Goal: Information Seeking & Learning: Understand process/instructions

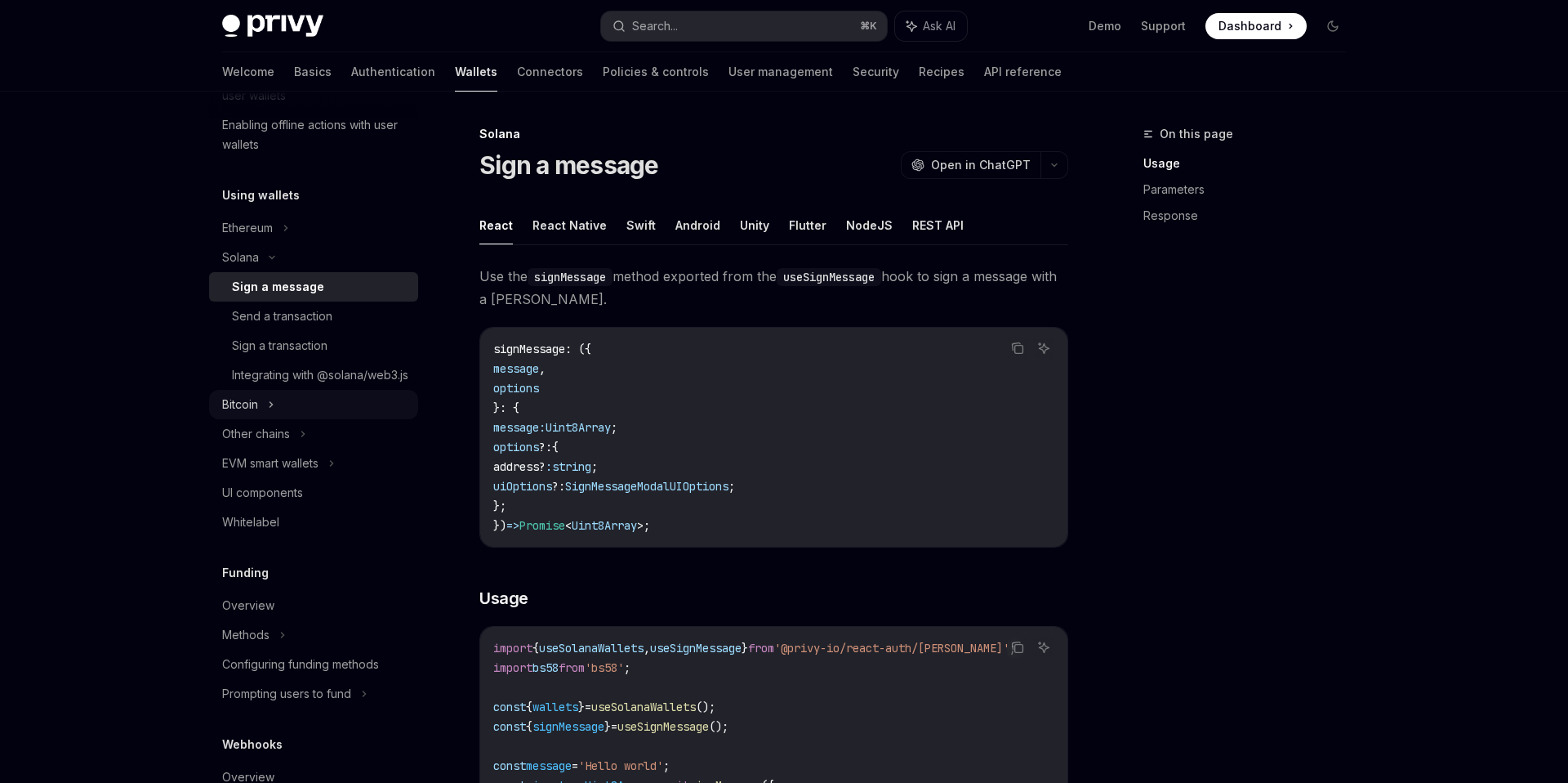
scroll to position [328, 0]
click at [262, 612] on div "Overview" at bounding box center [248, 603] width 52 height 20
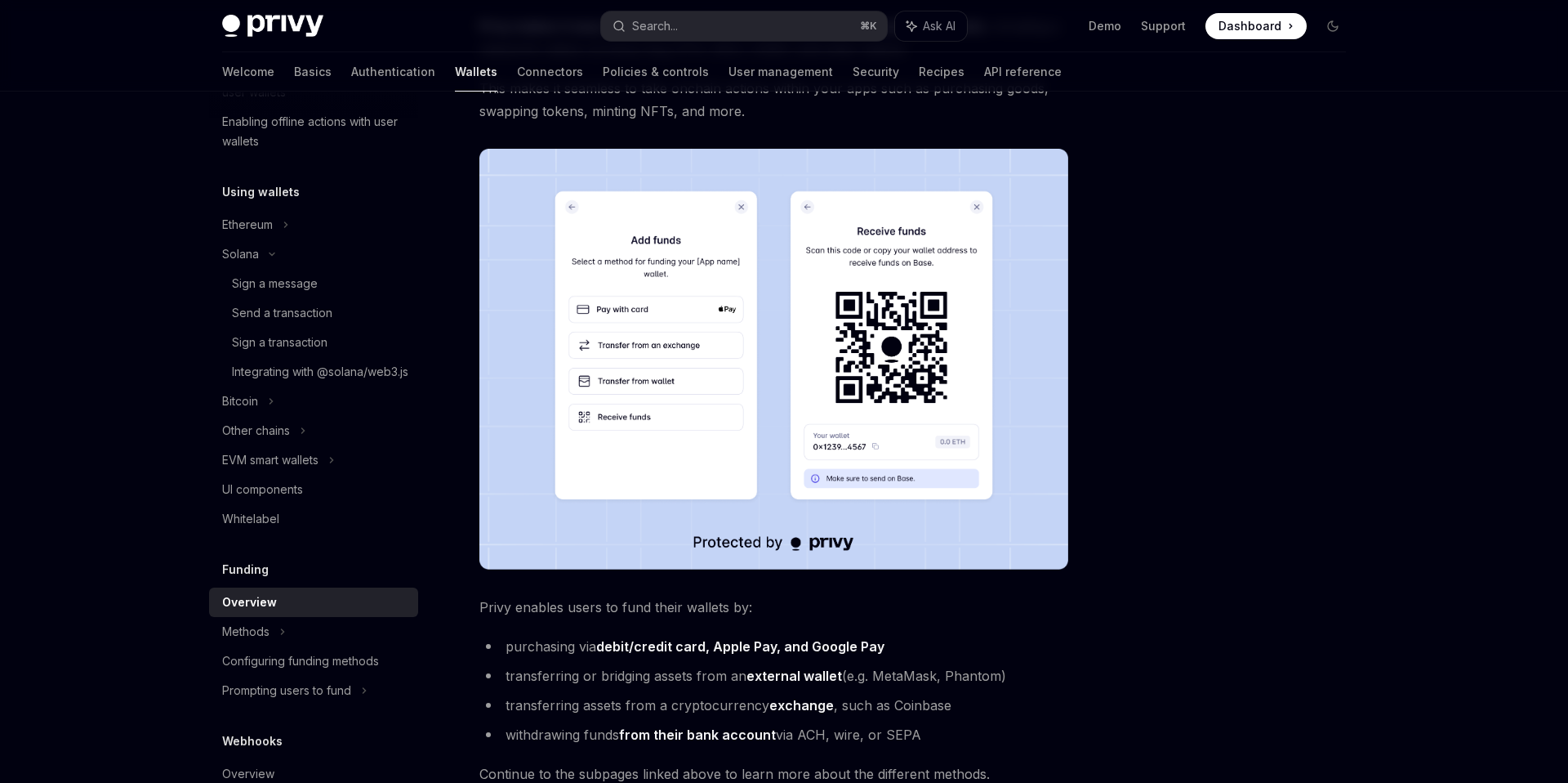
scroll to position [194, 0]
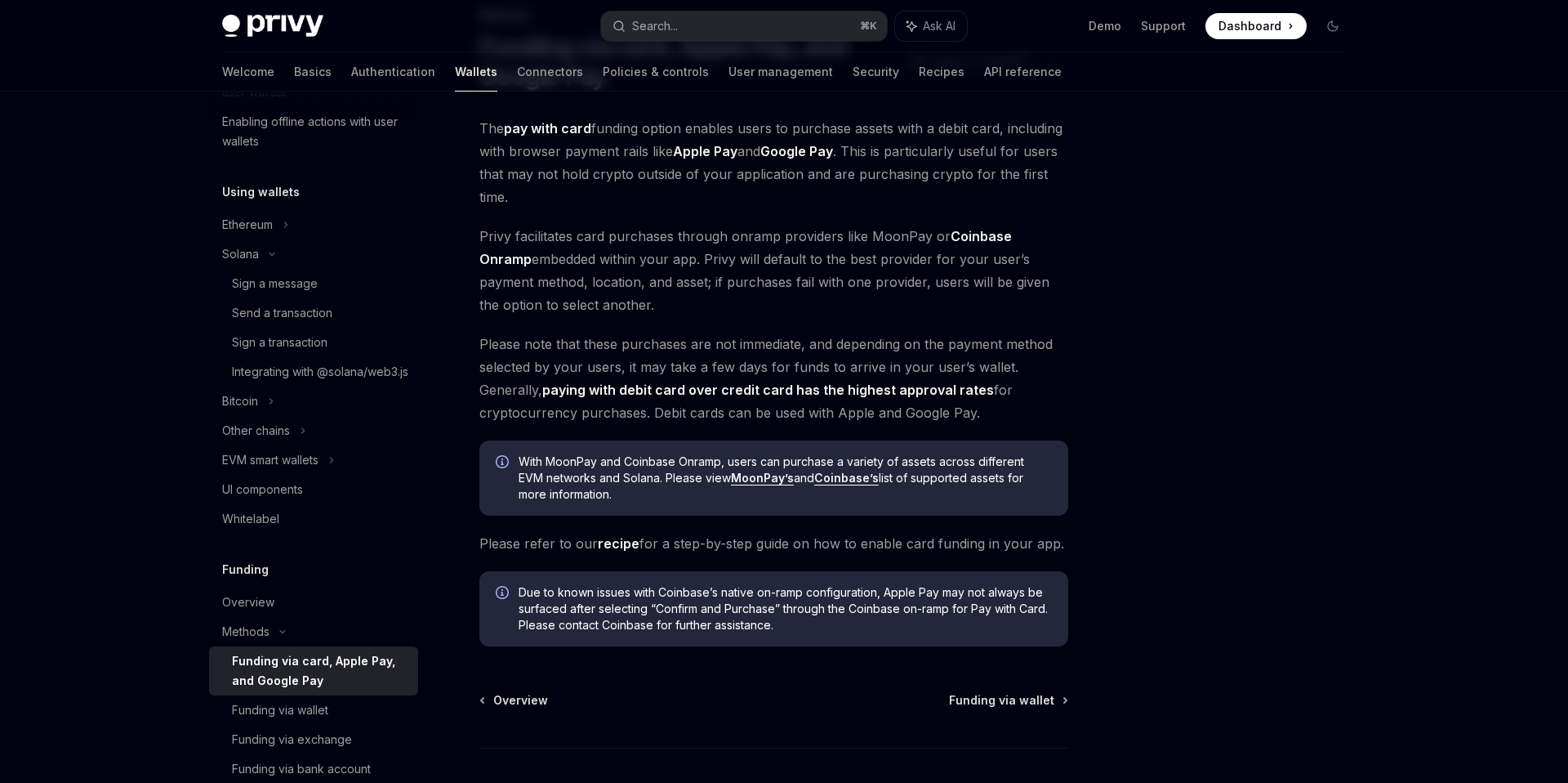
scroll to position [119, 0]
click at [317, 720] on div "Funding via wallet" at bounding box center [279, 710] width 96 height 20
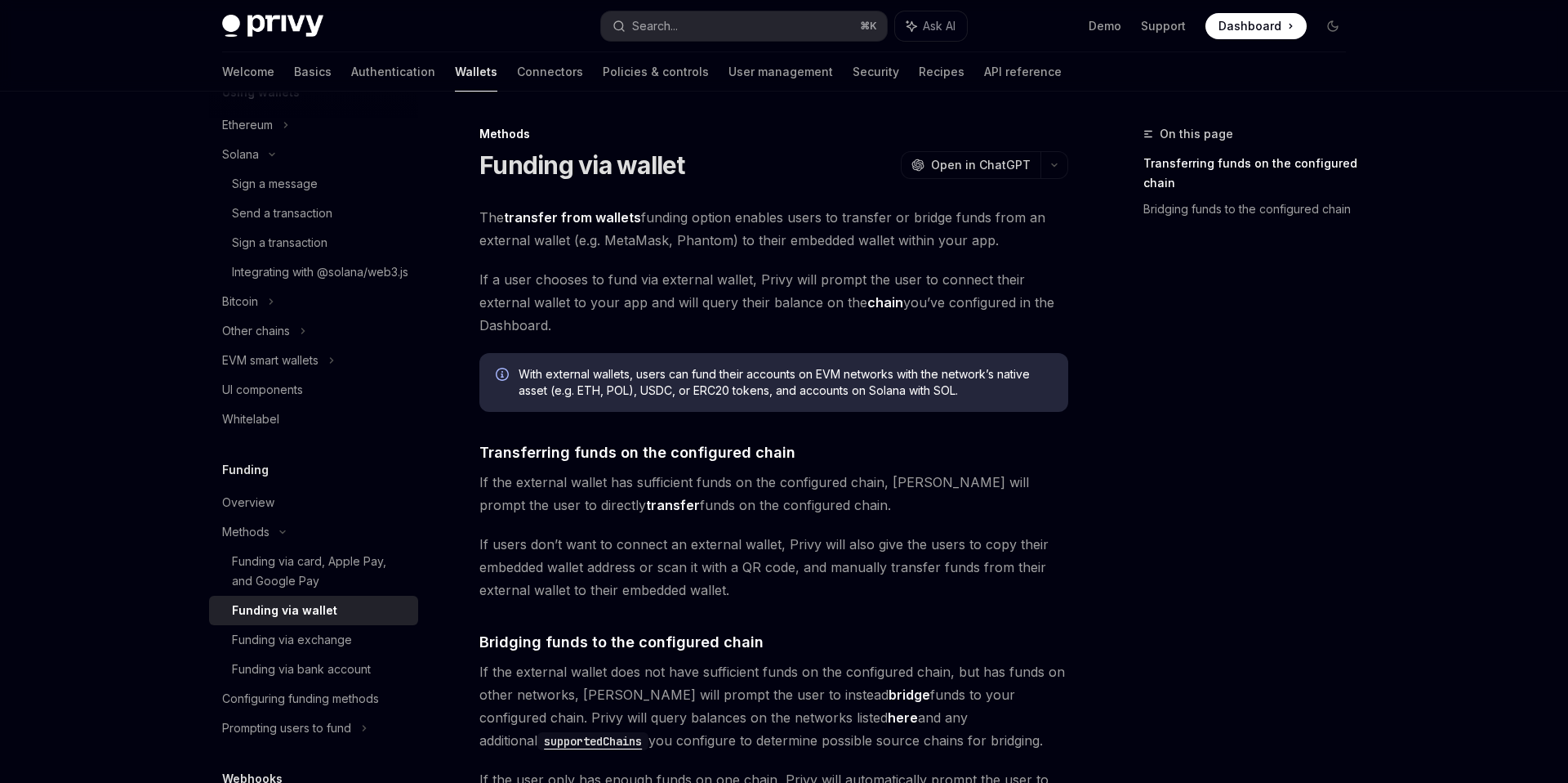
scroll to position [432, 0]
click at [307, 644] on div "Funding via exchange" at bounding box center [291, 635] width 120 height 20
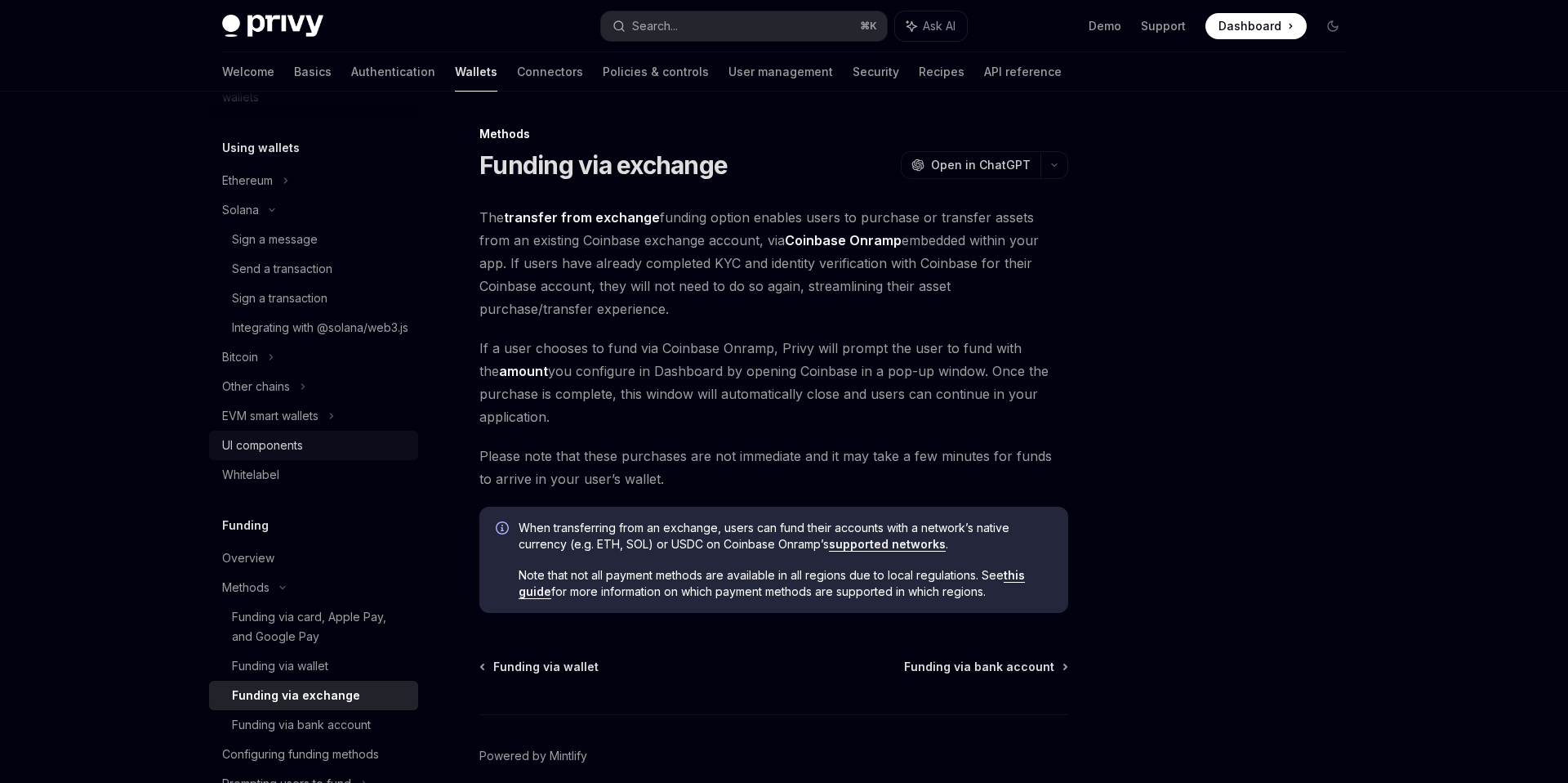
scroll to position [369, 0]
click at [331, 254] on link "Sign a message" at bounding box center [313, 243] width 209 height 30
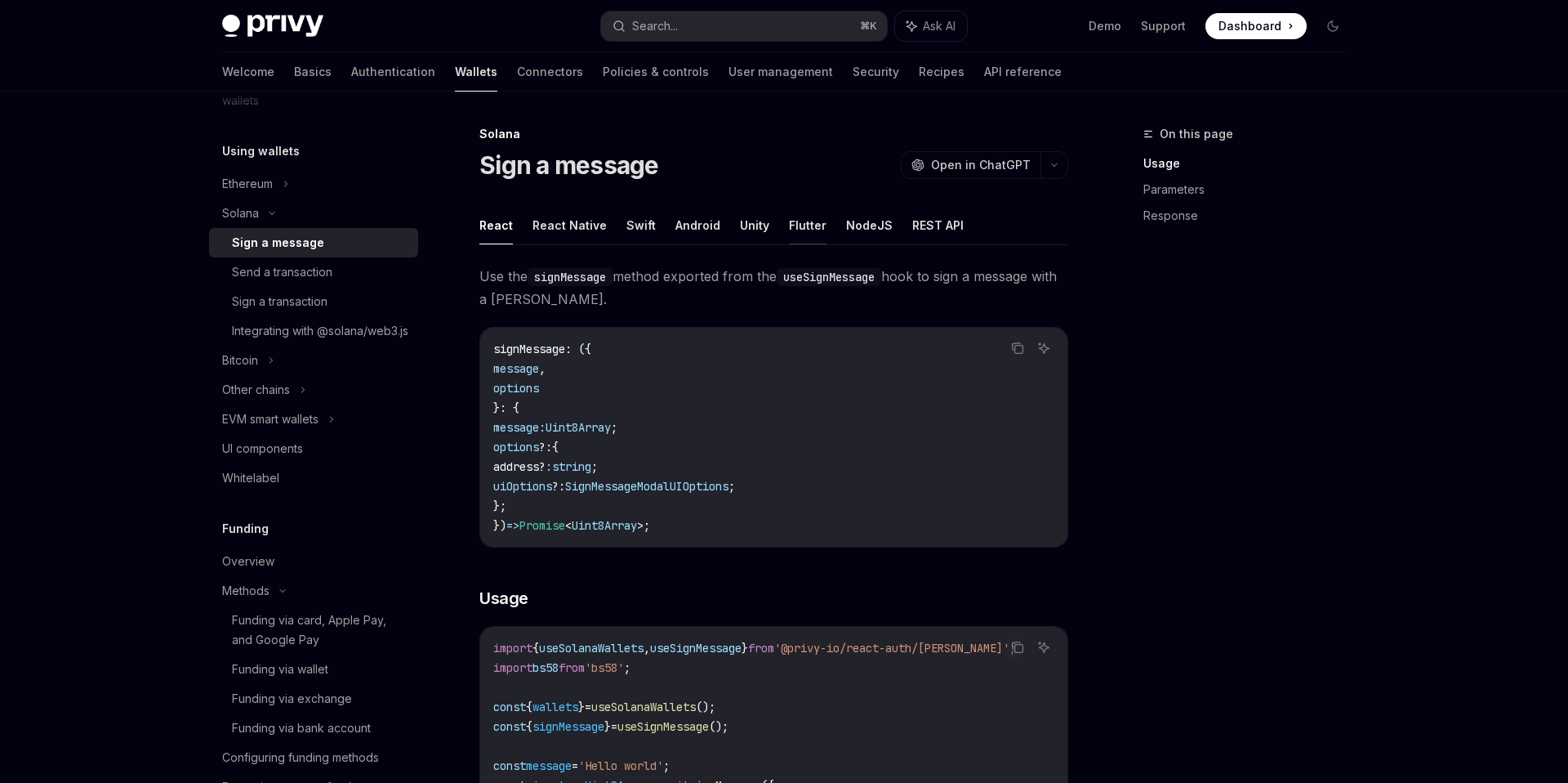
click at [790, 226] on button "Flutter" at bounding box center [807, 225] width 38 height 39
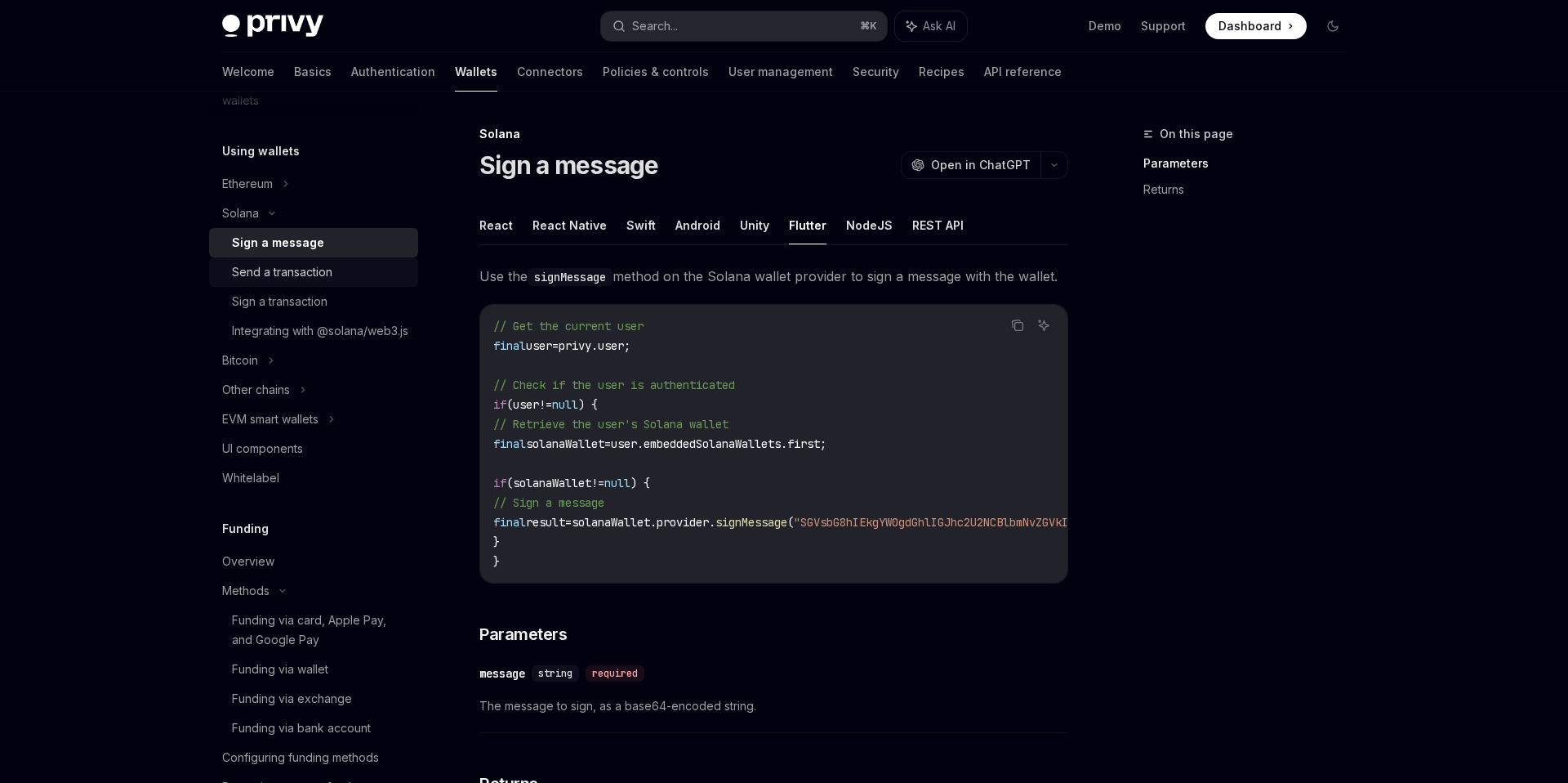
click at [352, 279] on div "Send a transaction" at bounding box center [320, 273] width 176 height 20
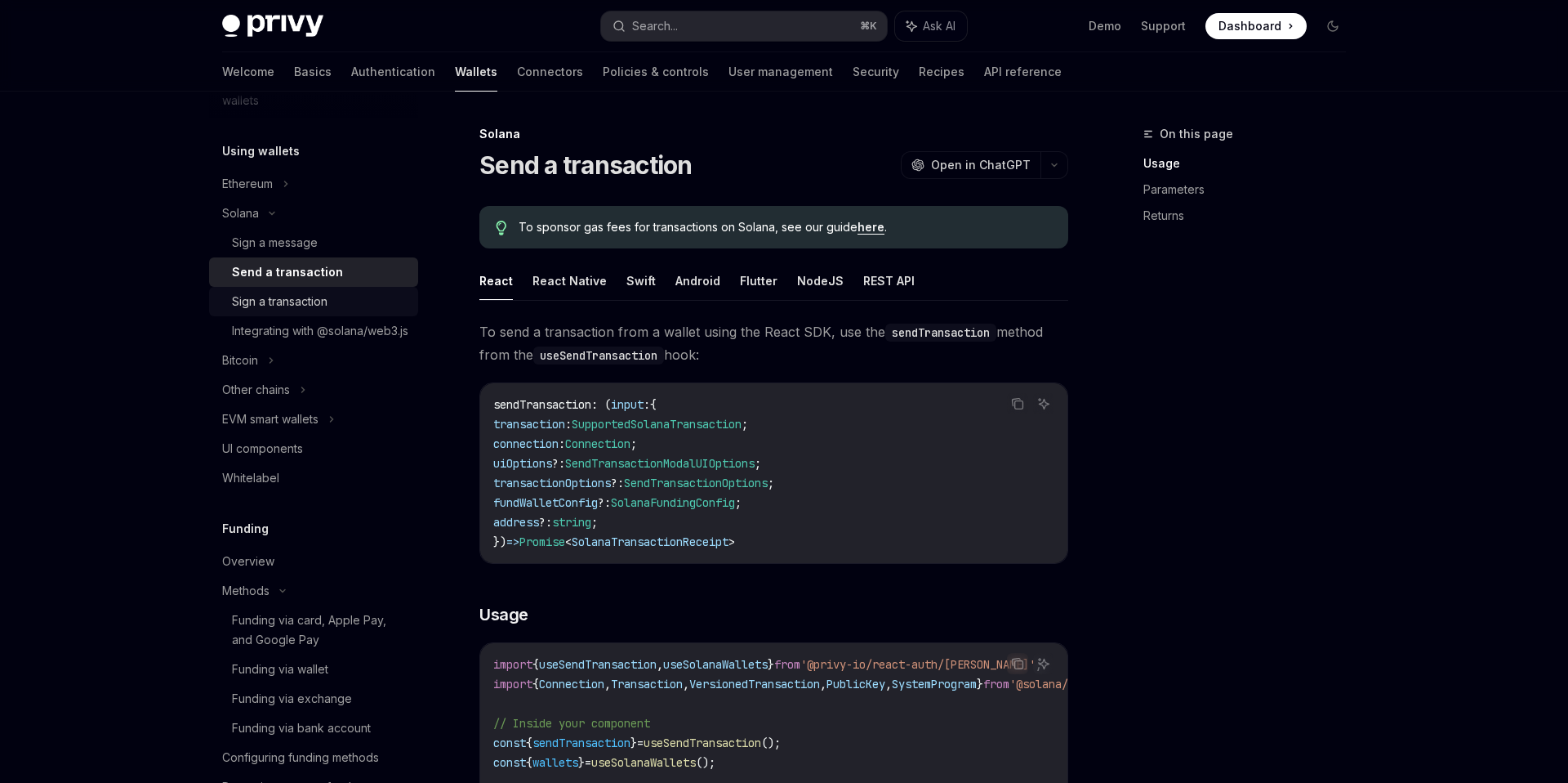
click at [349, 306] on div "Sign a transaction" at bounding box center [320, 301] width 176 height 20
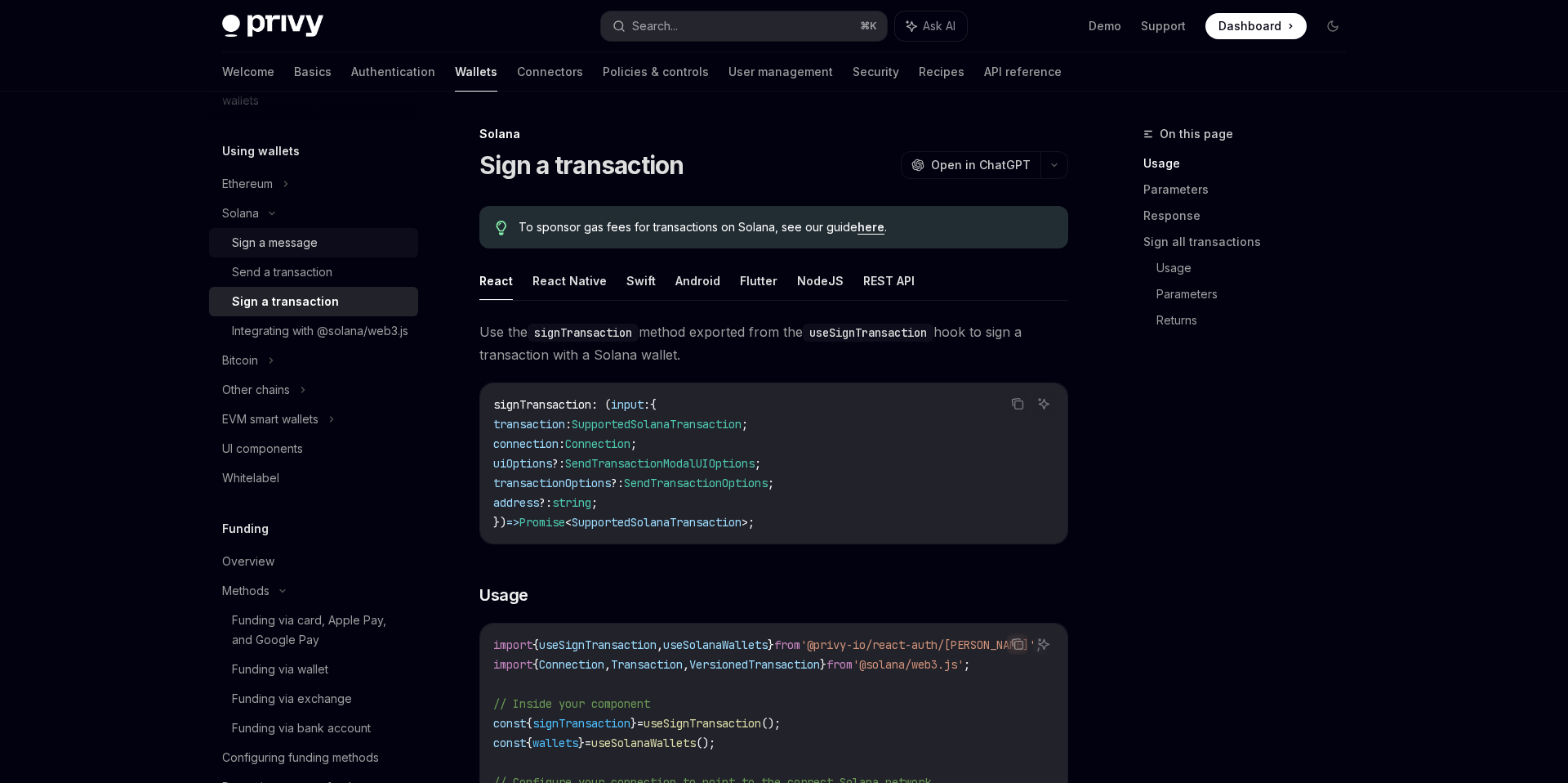
click at [340, 246] on div "Sign a message" at bounding box center [320, 243] width 176 height 20
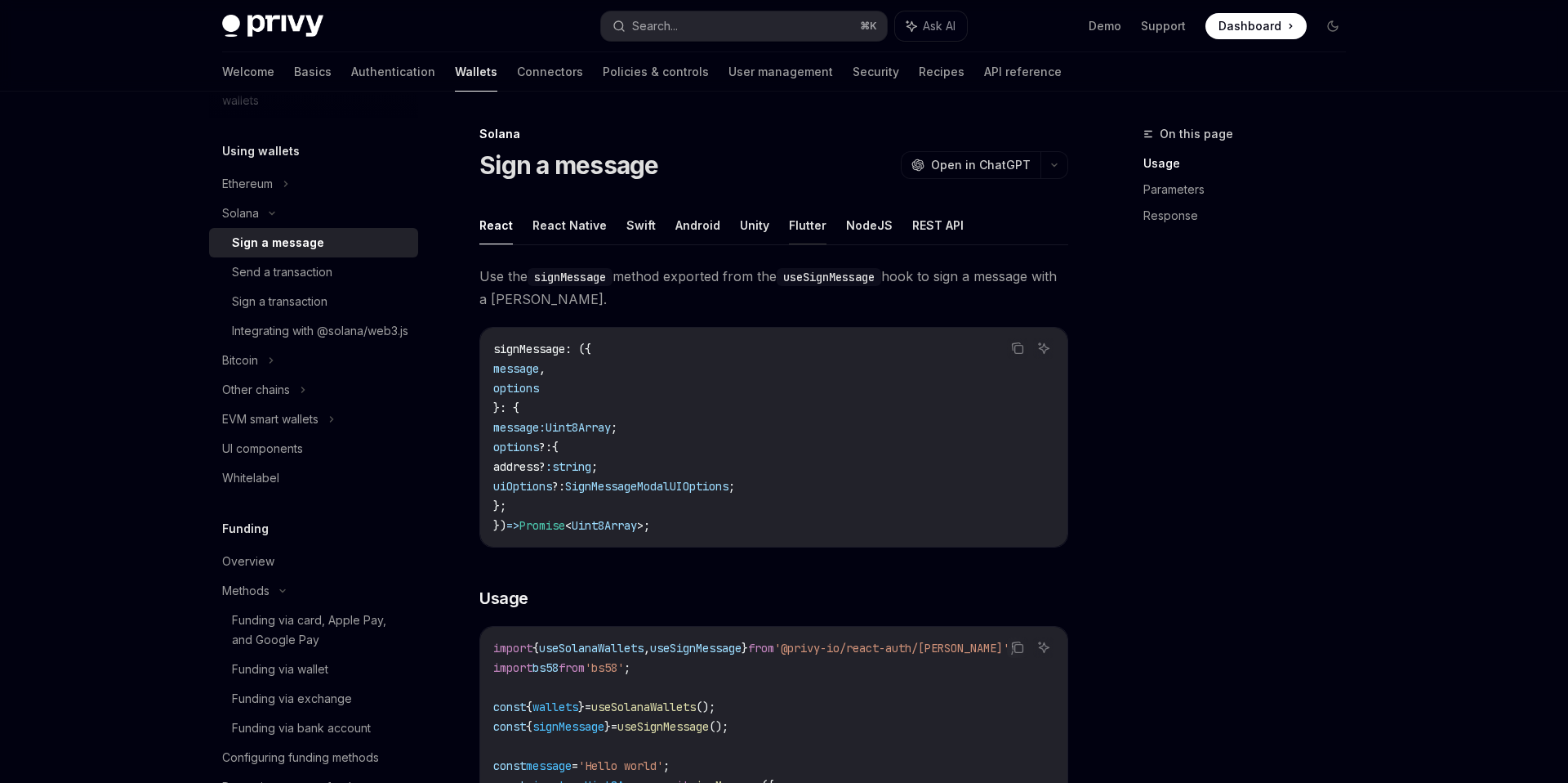
click at [793, 224] on button "Flutter" at bounding box center [807, 225] width 38 height 39
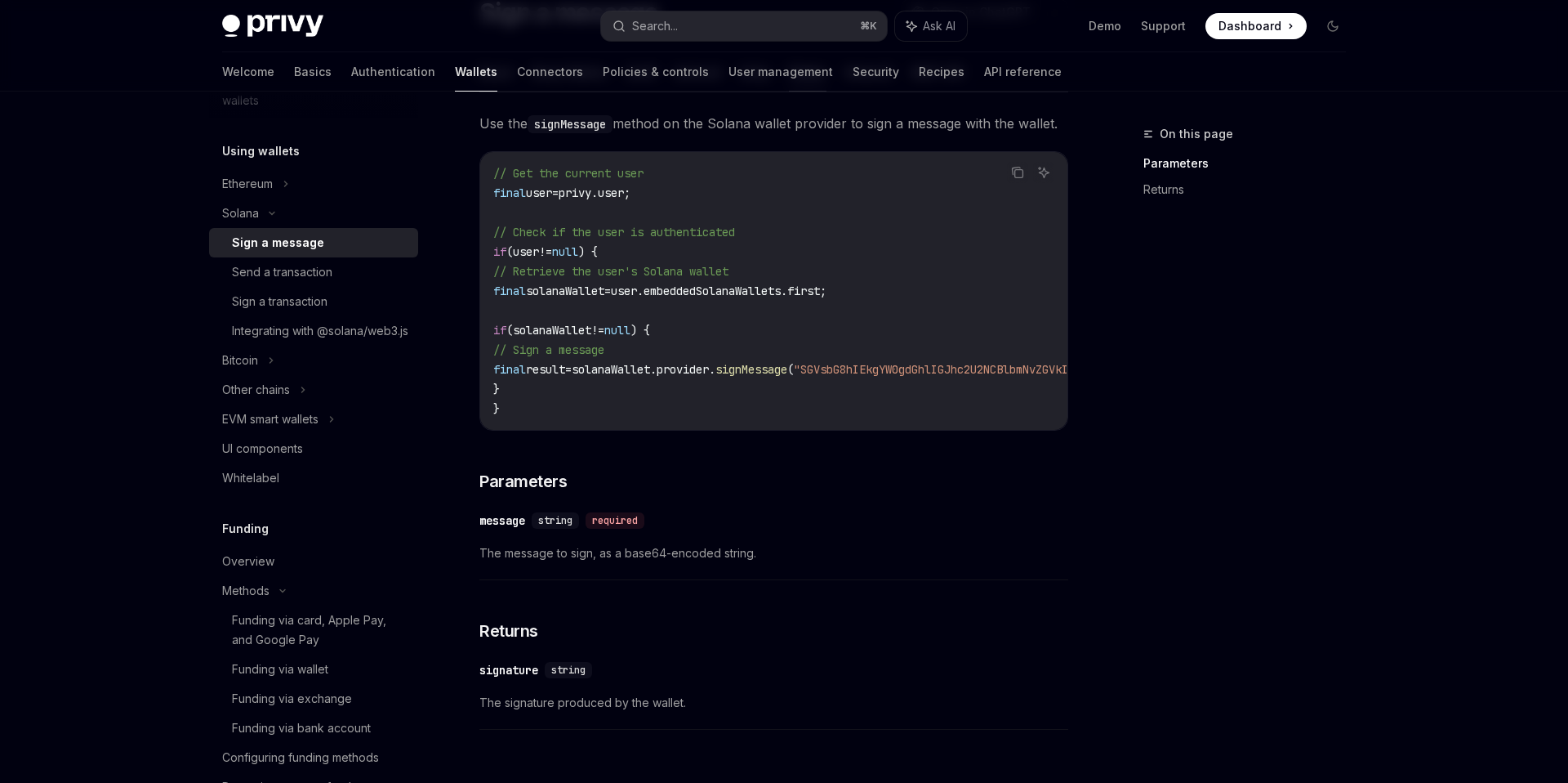
scroll to position [133, 0]
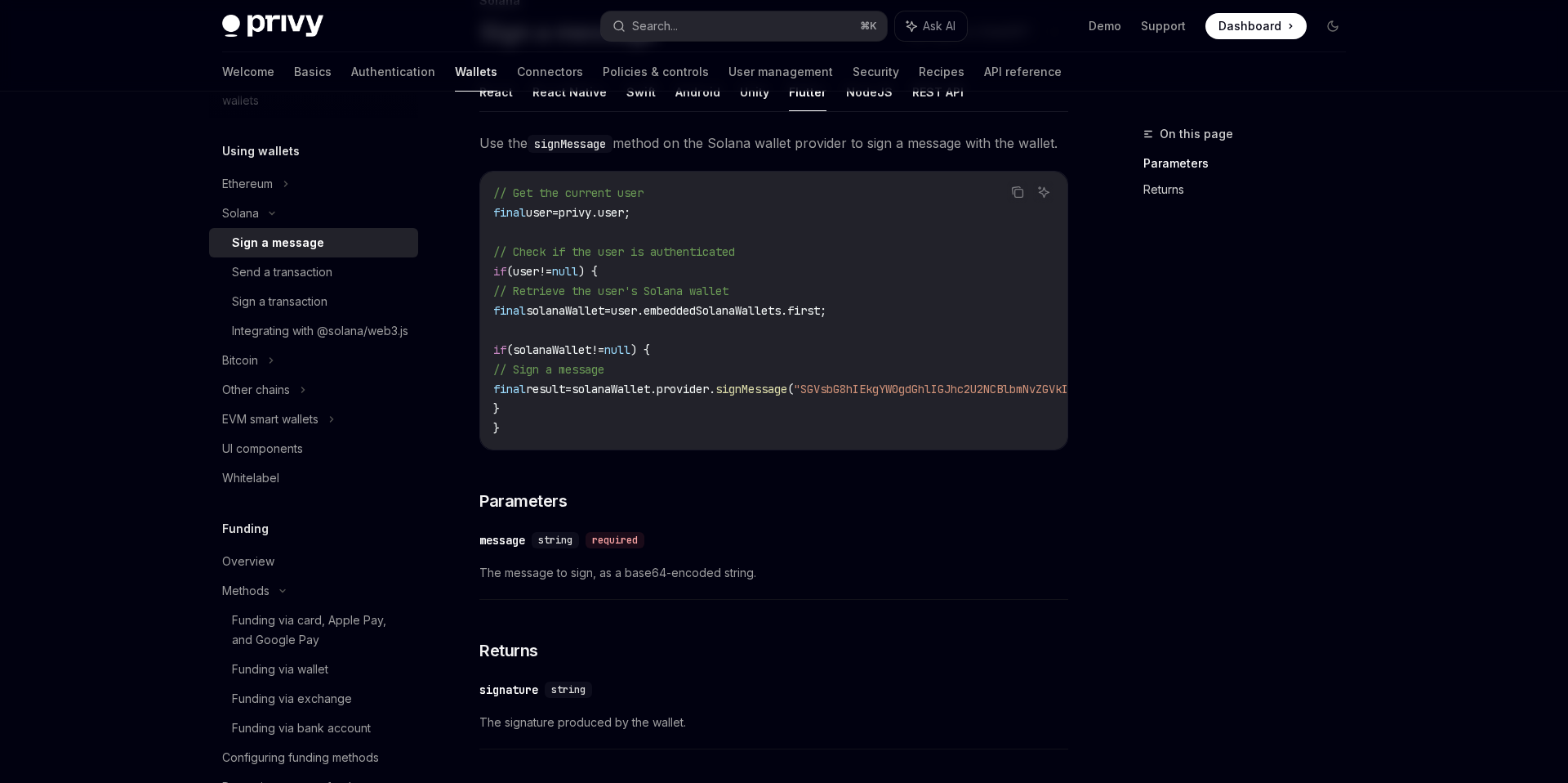
click at [1159, 188] on link "Returns" at bounding box center [1251, 189] width 216 height 26
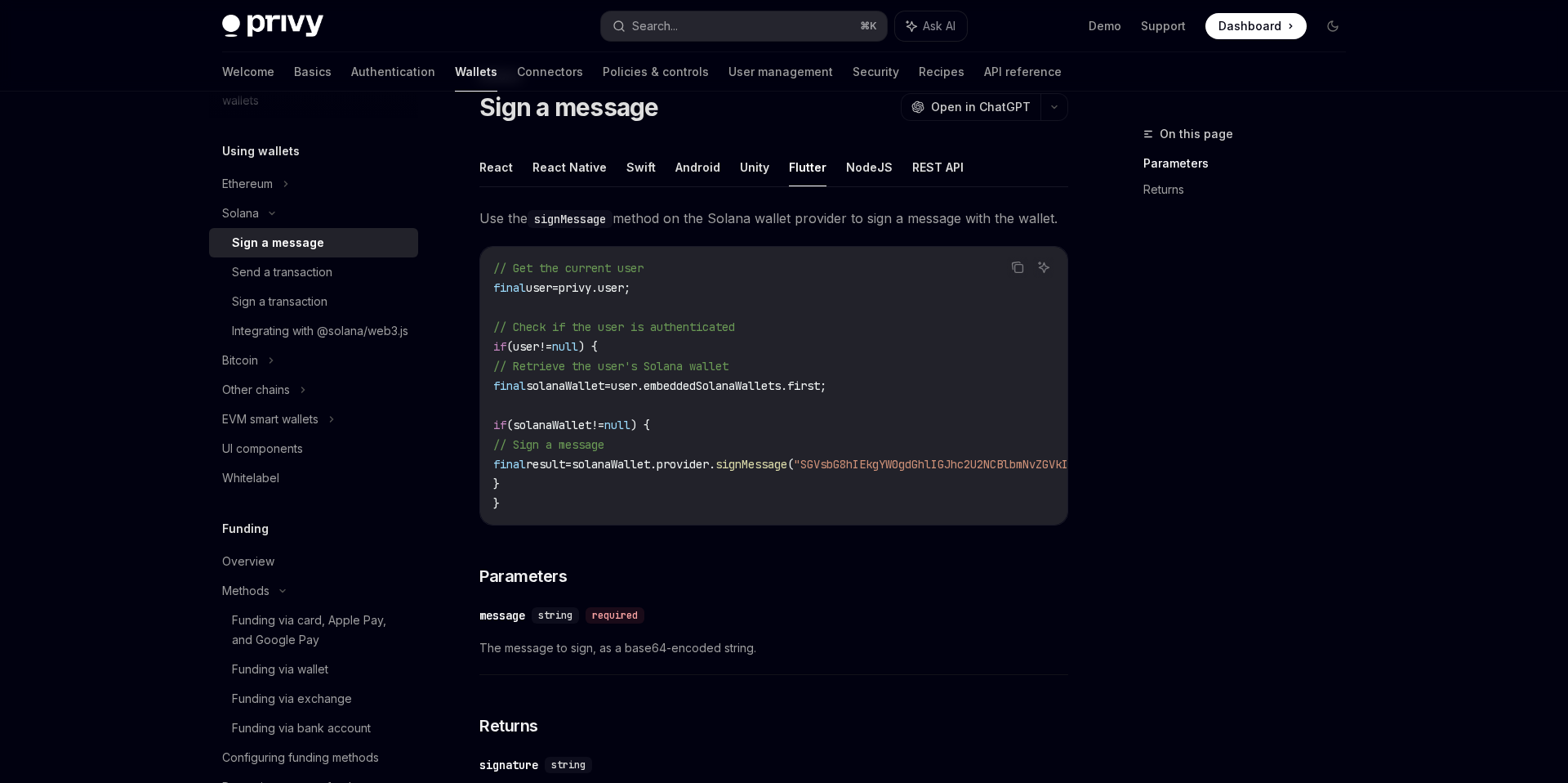
scroll to position [58, 0]
click at [509, 164] on button "React" at bounding box center [496, 166] width 34 height 39
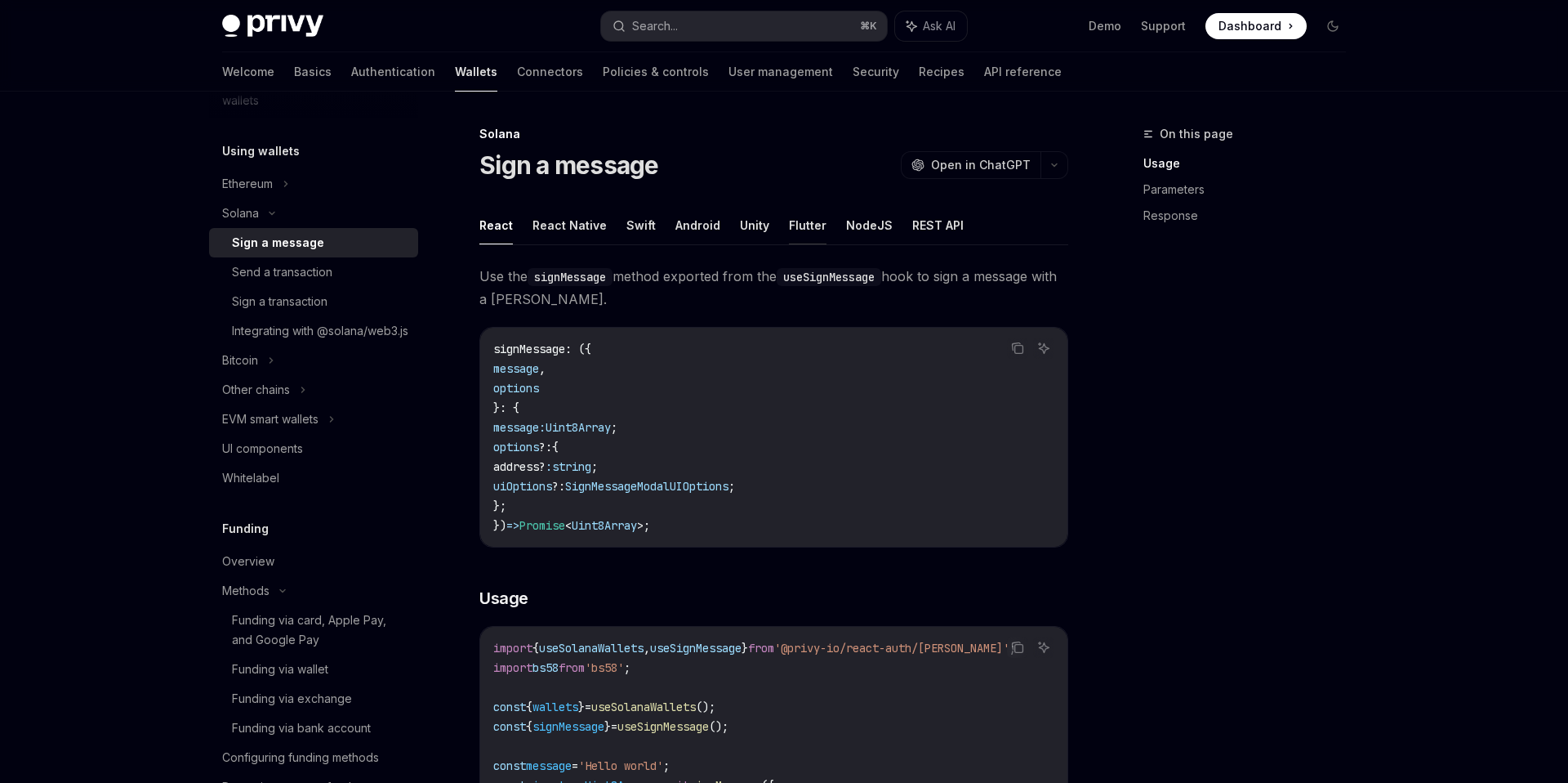
click at [810, 228] on button "Flutter" at bounding box center [807, 225] width 38 height 39
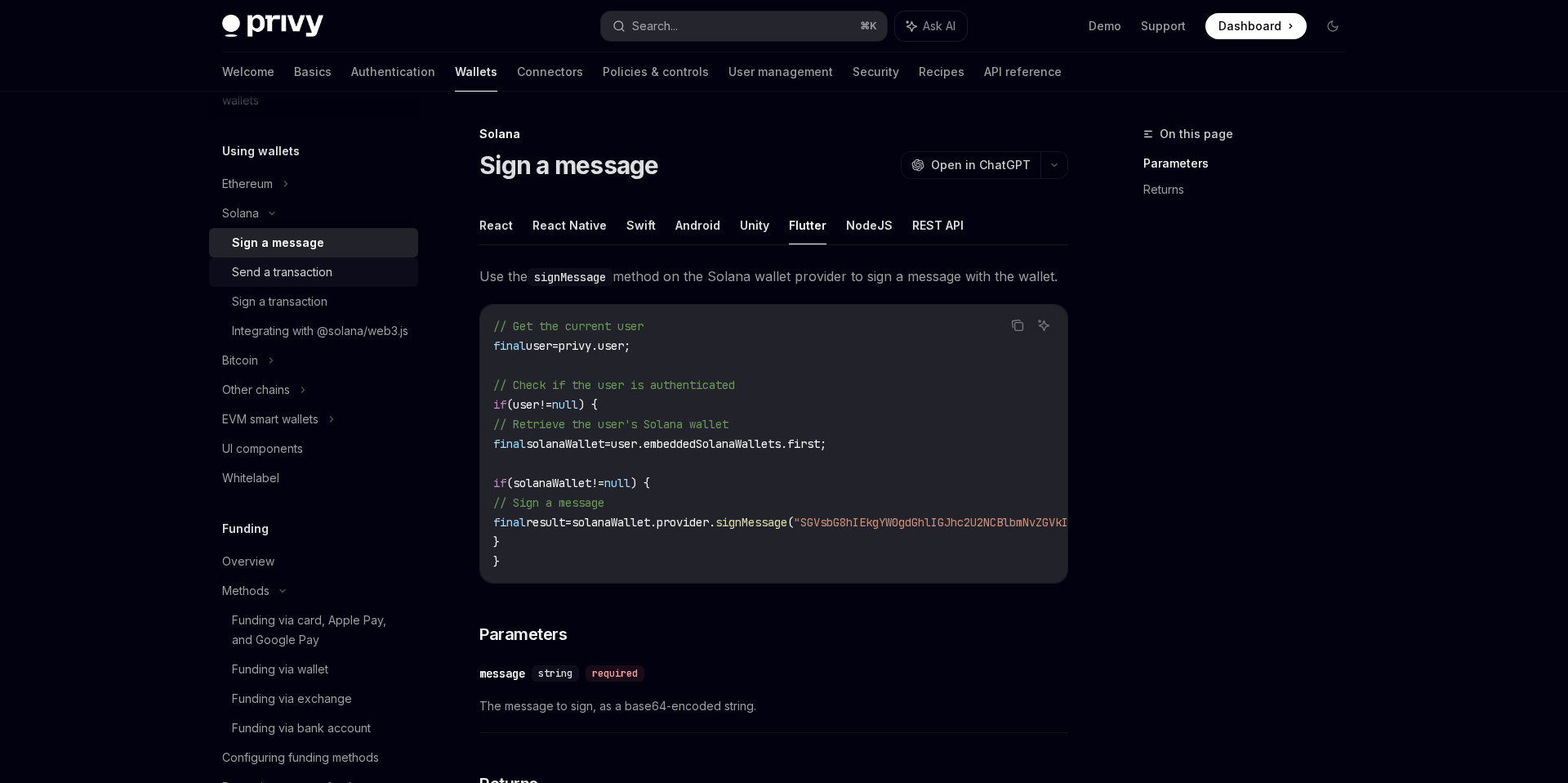
click at [325, 271] on div "Send a transaction" at bounding box center [281, 273] width 100 height 20
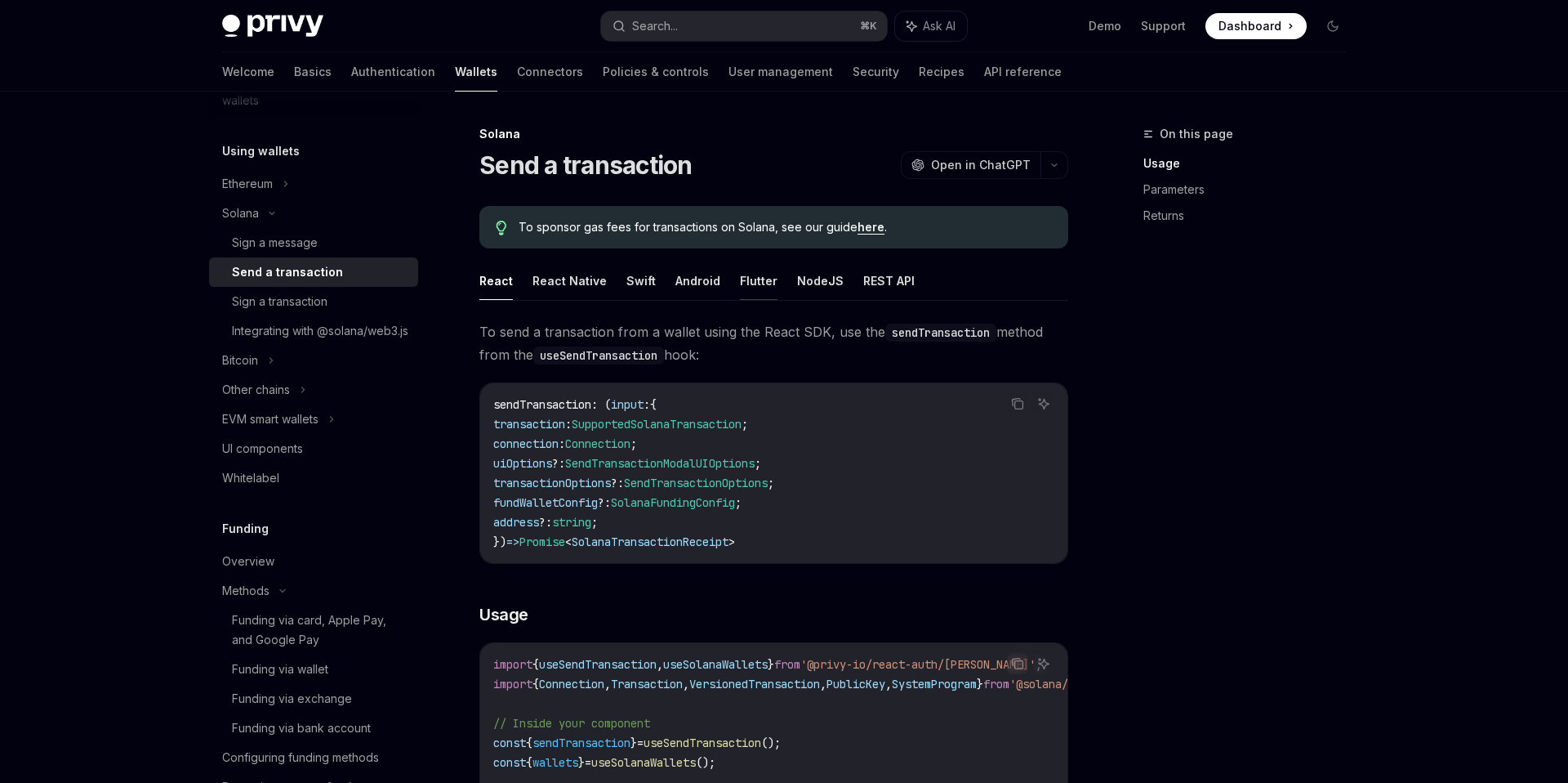
click at [761, 285] on button "Flutter" at bounding box center [759, 280] width 38 height 39
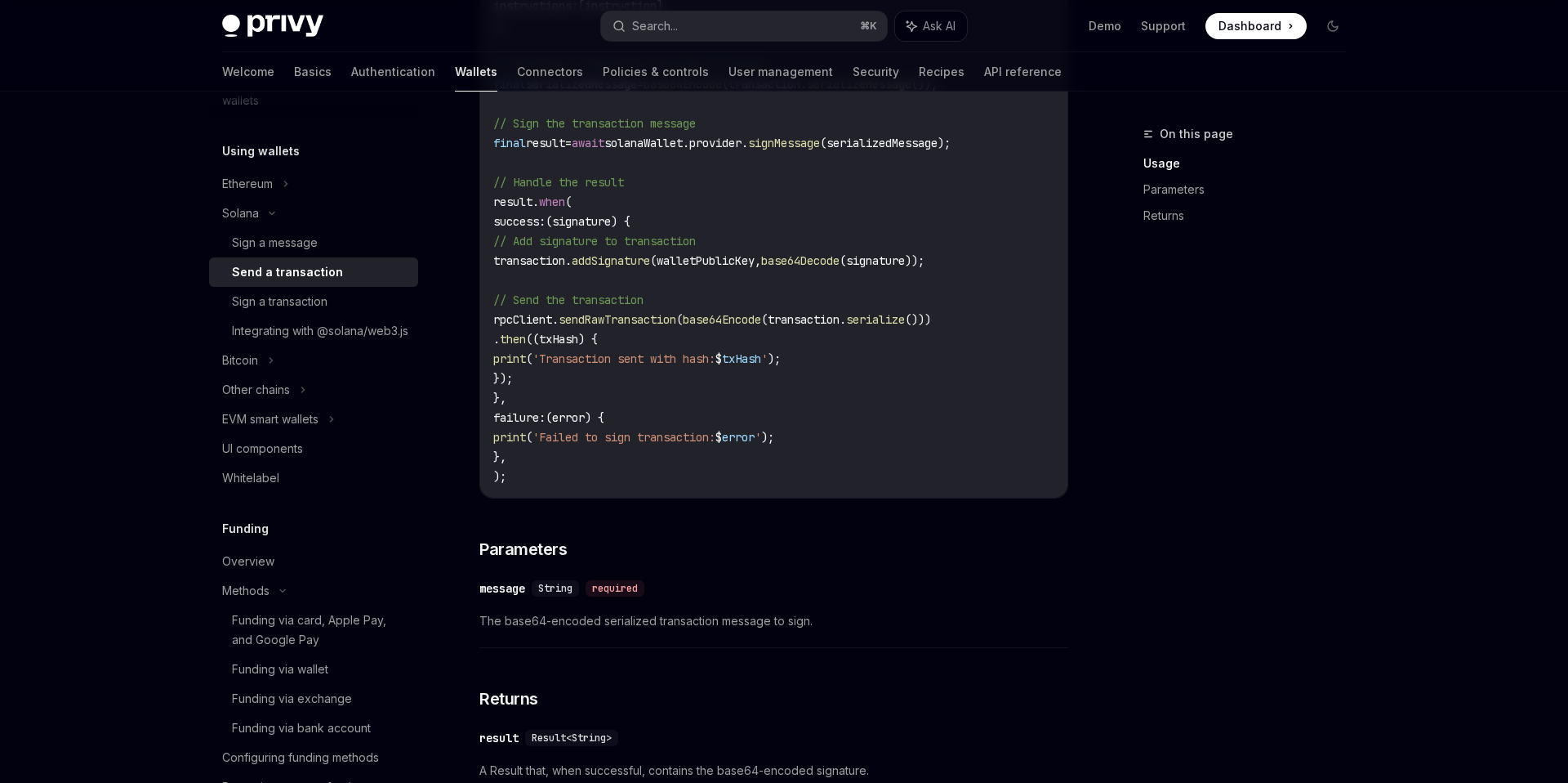
scroll to position [1035, 0]
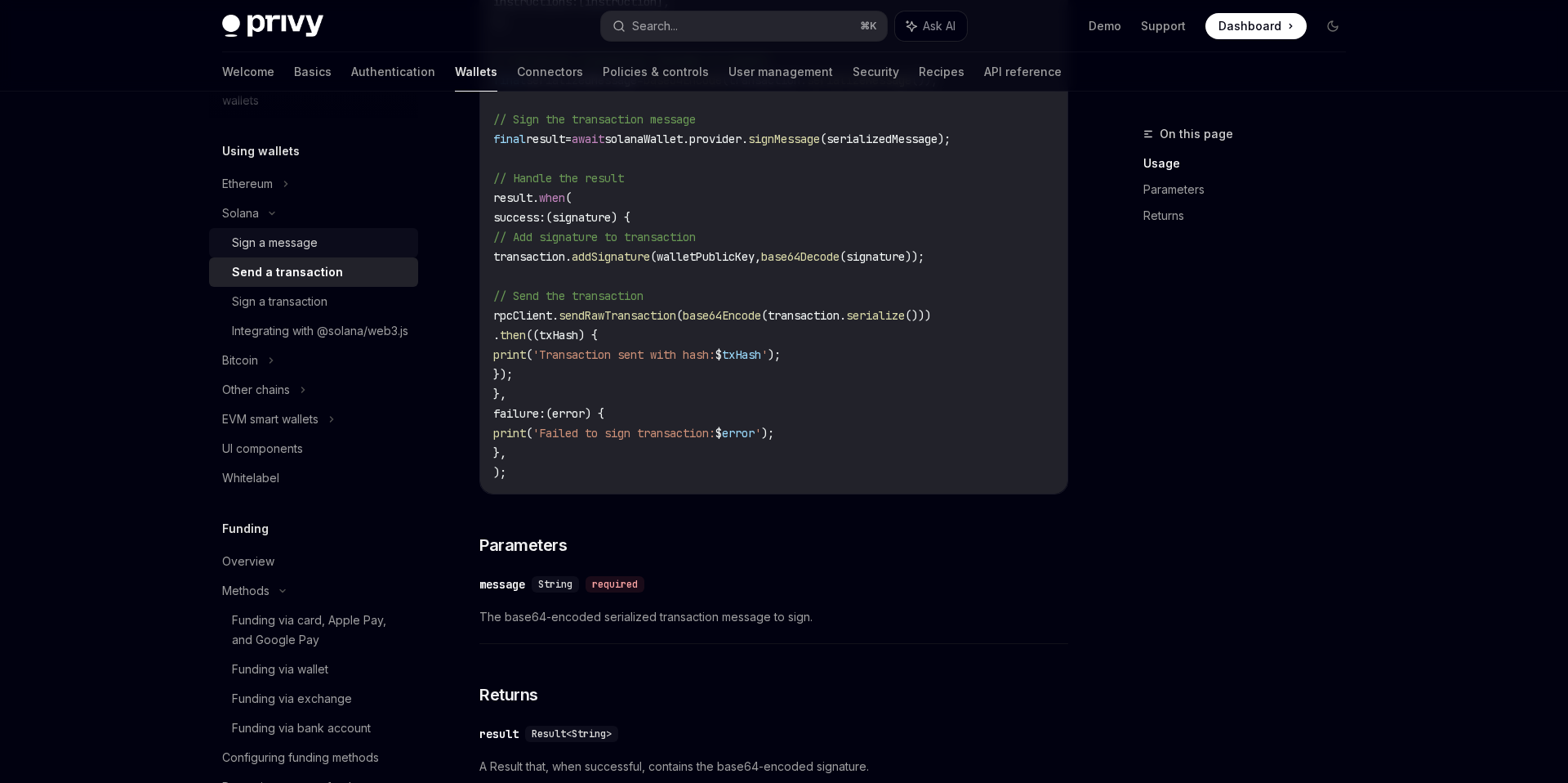
click at [307, 249] on div "Sign a message" at bounding box center [274, 243] width 86 height 20
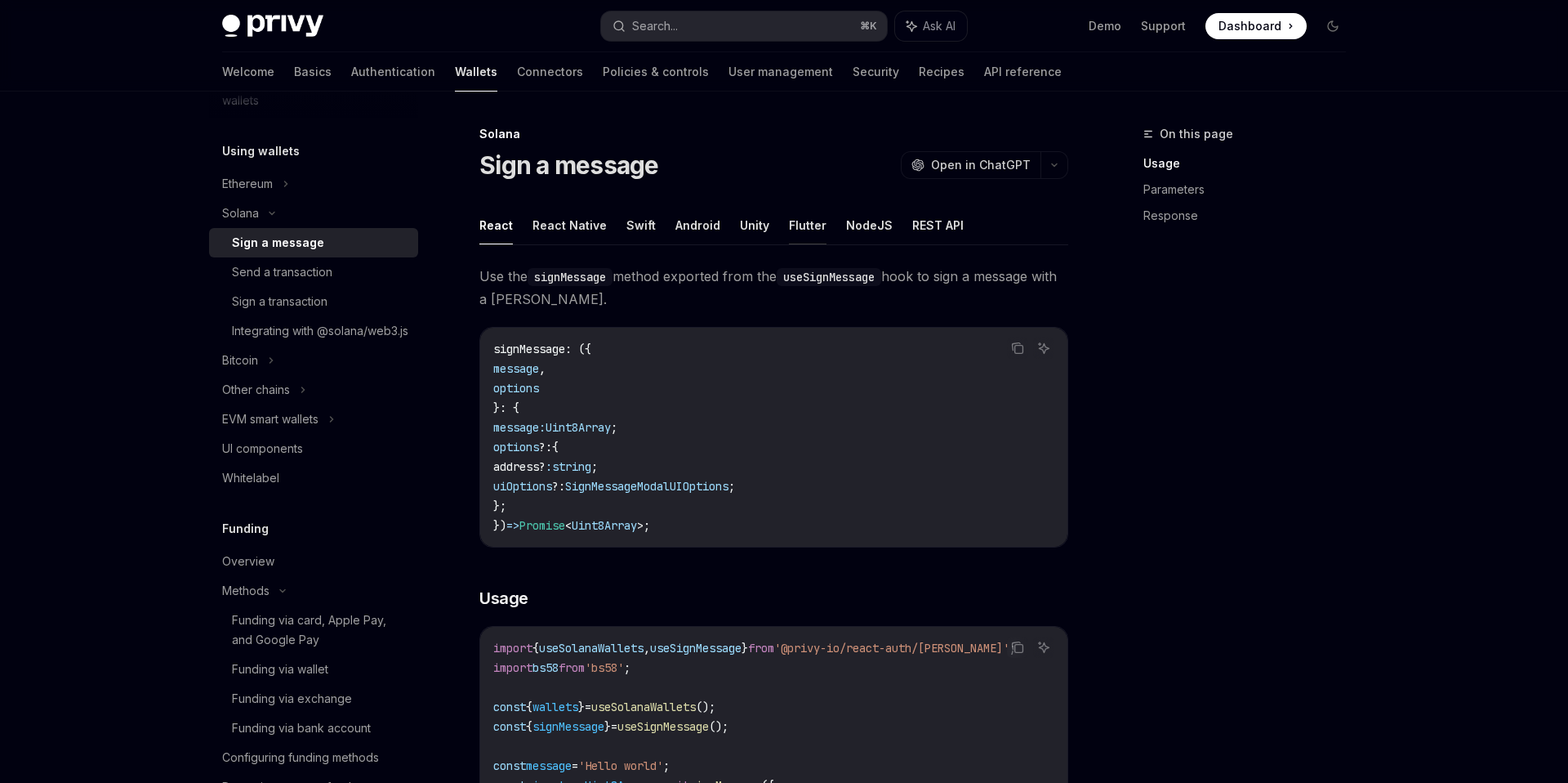
click at [800, 222] on button "Flutter" at bounding box center [807, 225] width 38 height 39
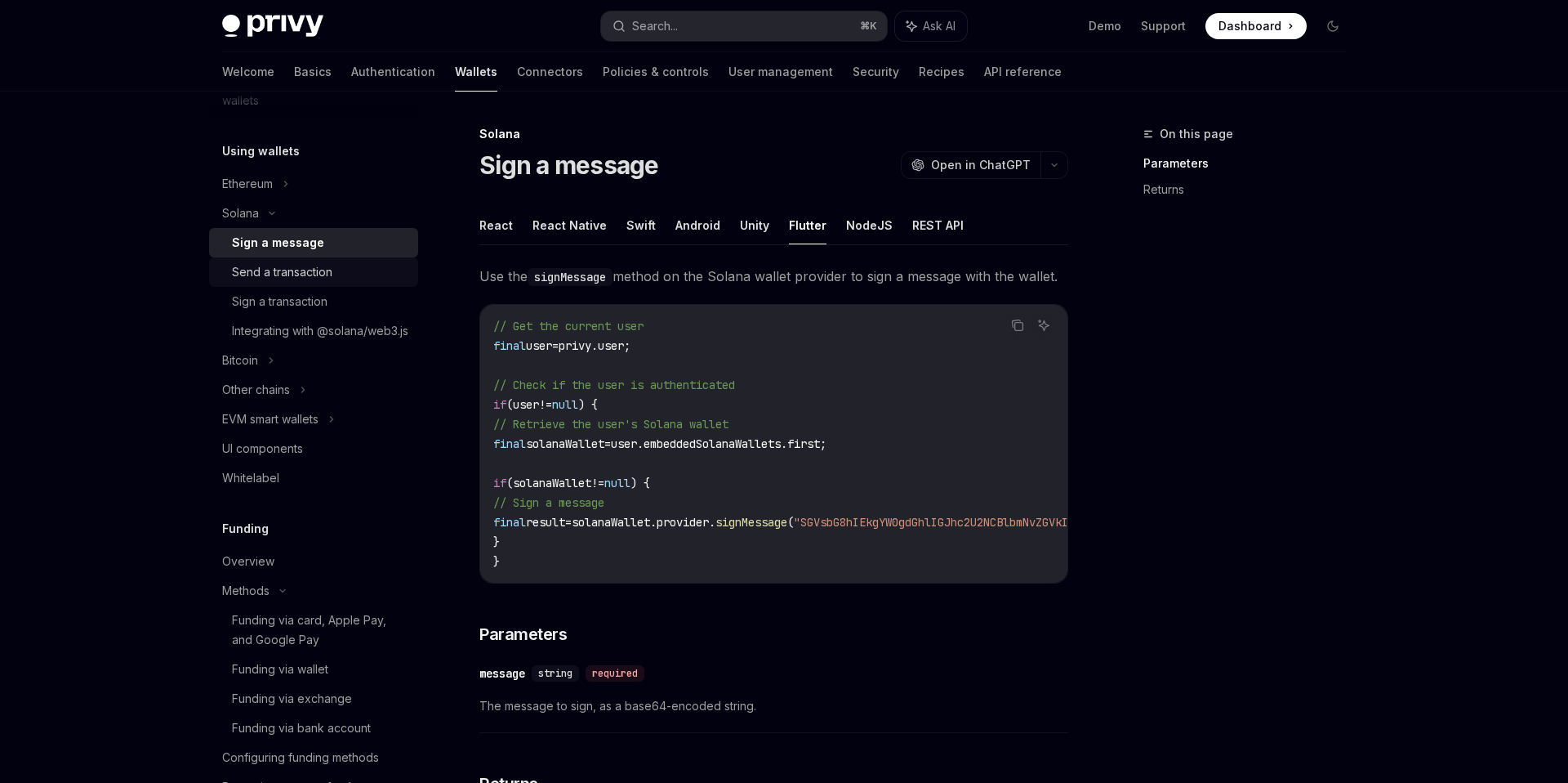
click at [285, 280] on div "Send a transaction" at bounding box center [281, 273] width 100 height 20
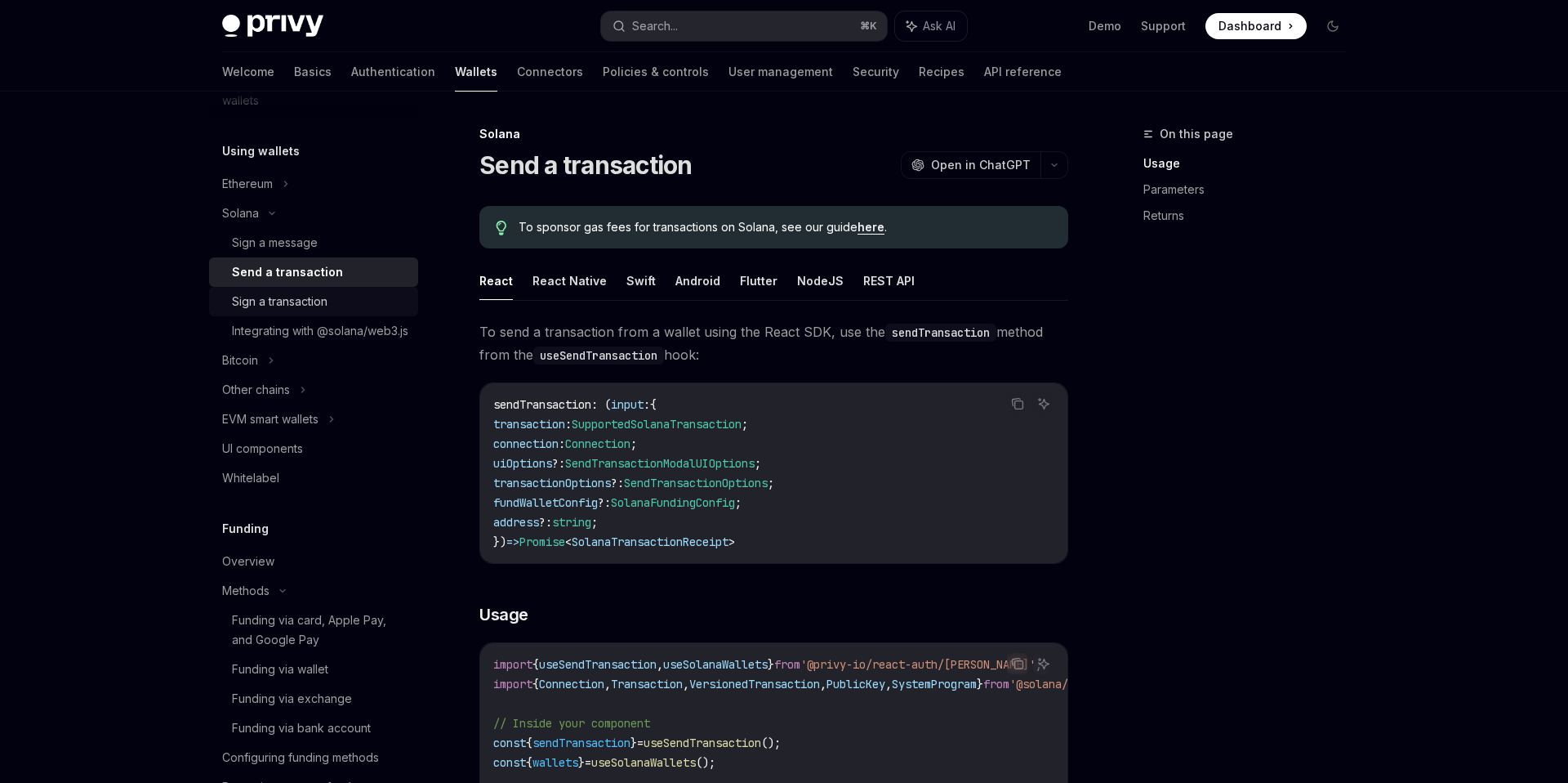
click at [329, 299] on div "Sign a transaction" at bounding box center [320, 301] width 176 height 20
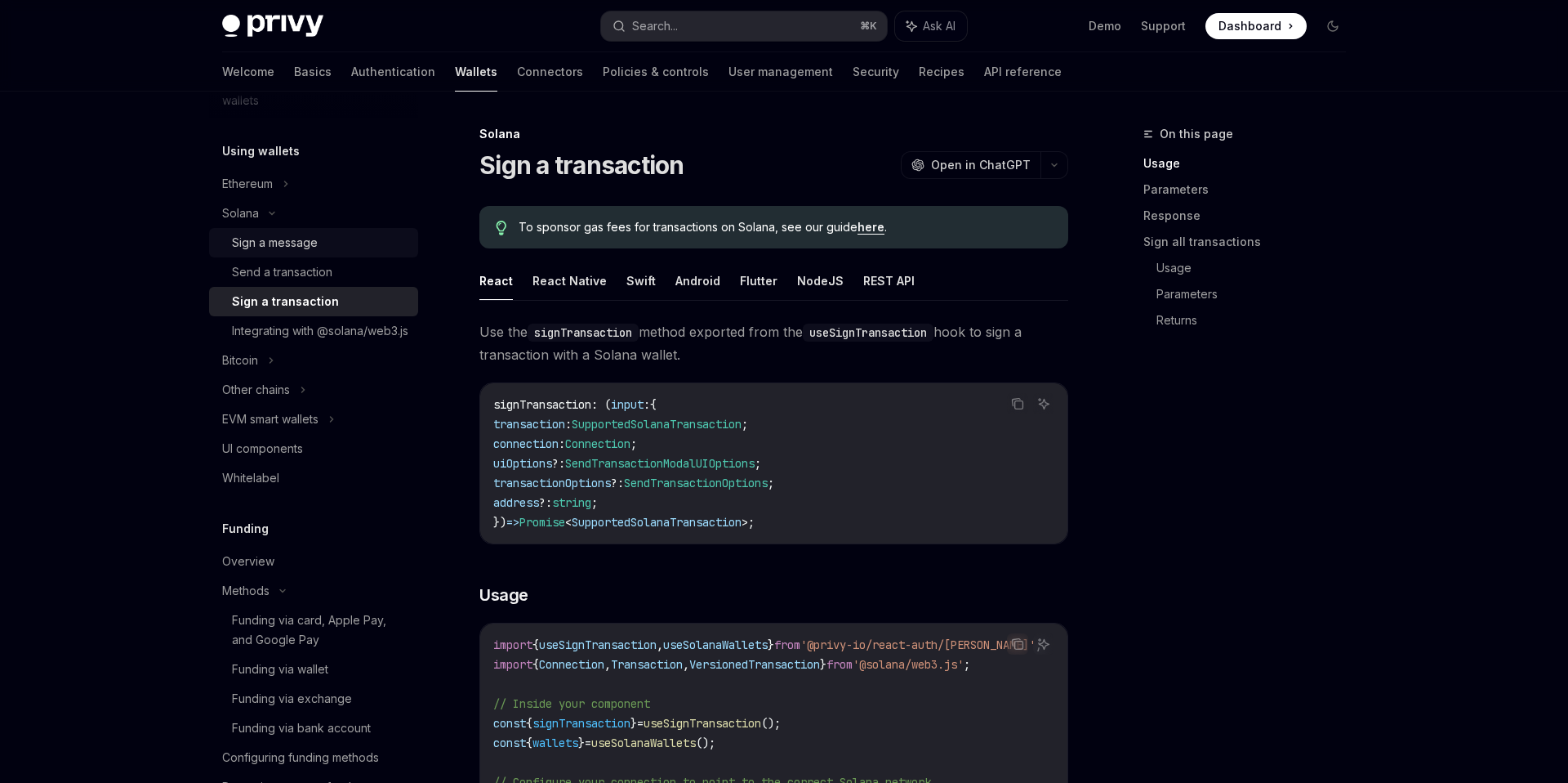
click at [328, 234] on div "Sign a message" at bounding box center [320, 243] width 176 height 20
type textarea "*"
